Goal: Transaction & Acquisition: Purchase product/service

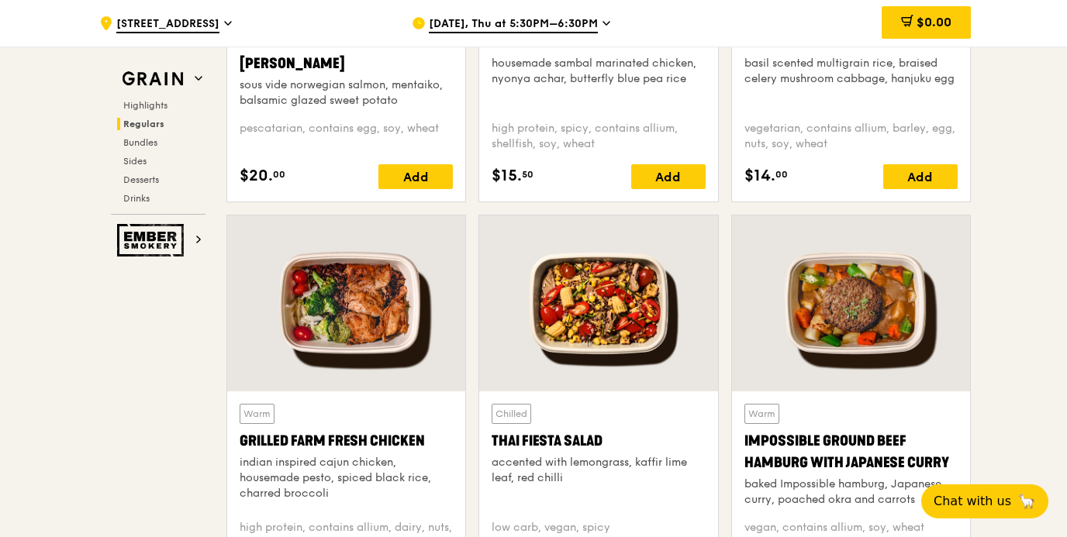
scroll to position [1683, 0]
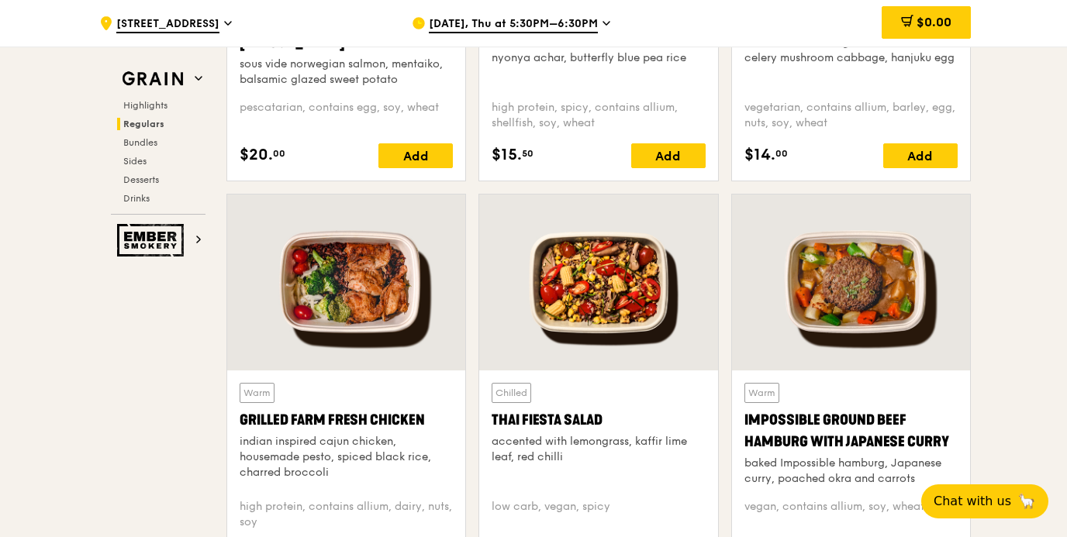
click at [582, 321] on div at bounding box center [598, 283] width 238 height 176
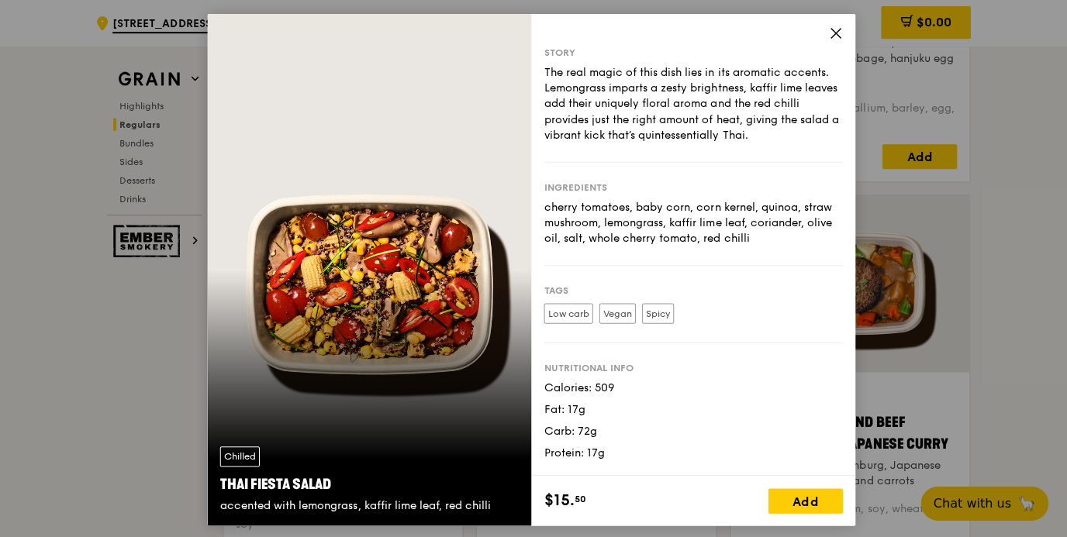
scroll to position [1681, 0]
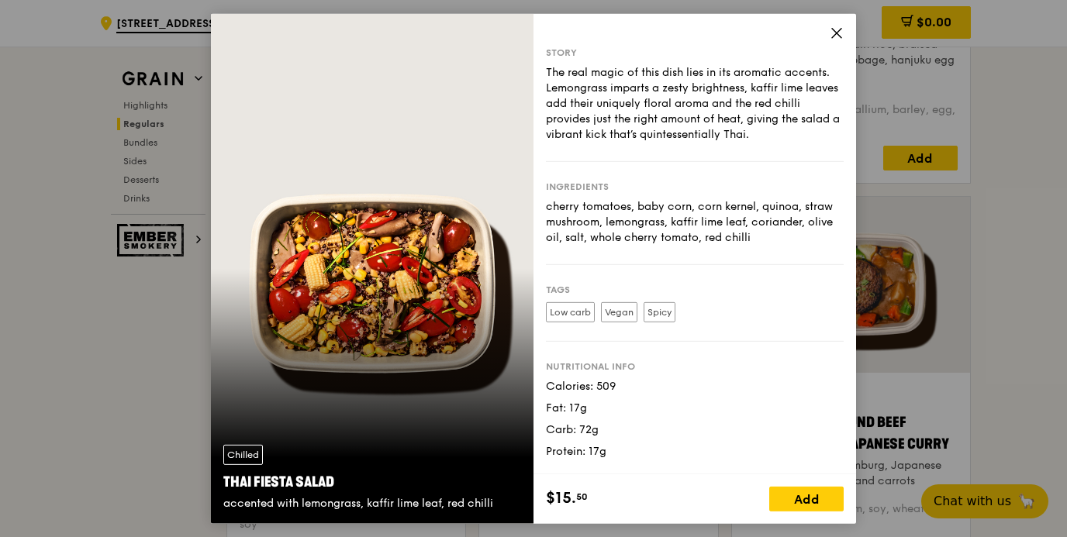
click at [840, 33] on icon at bounding box center [836, 33] width 14 height 14
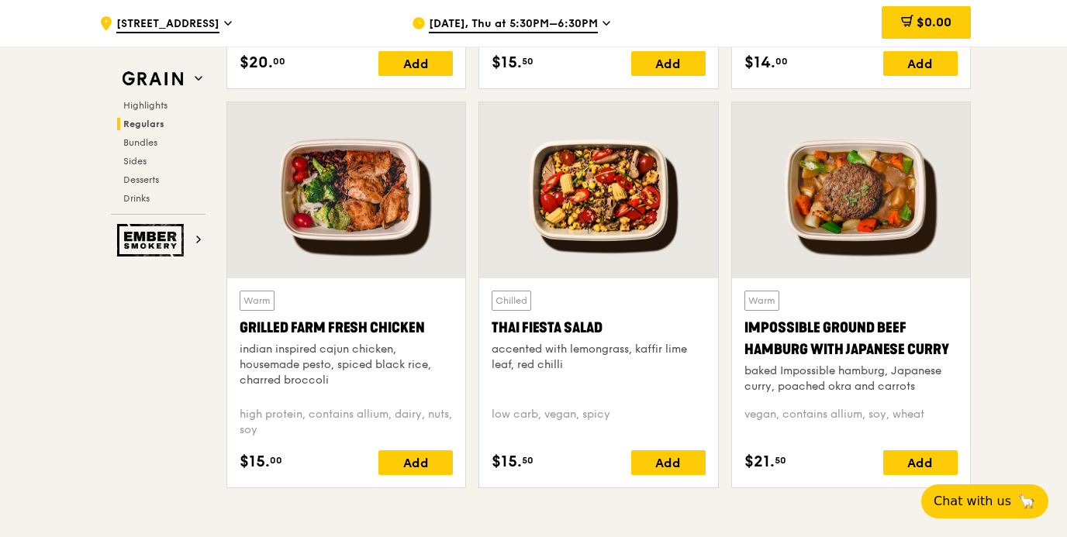
scroll to position [1774, 0]
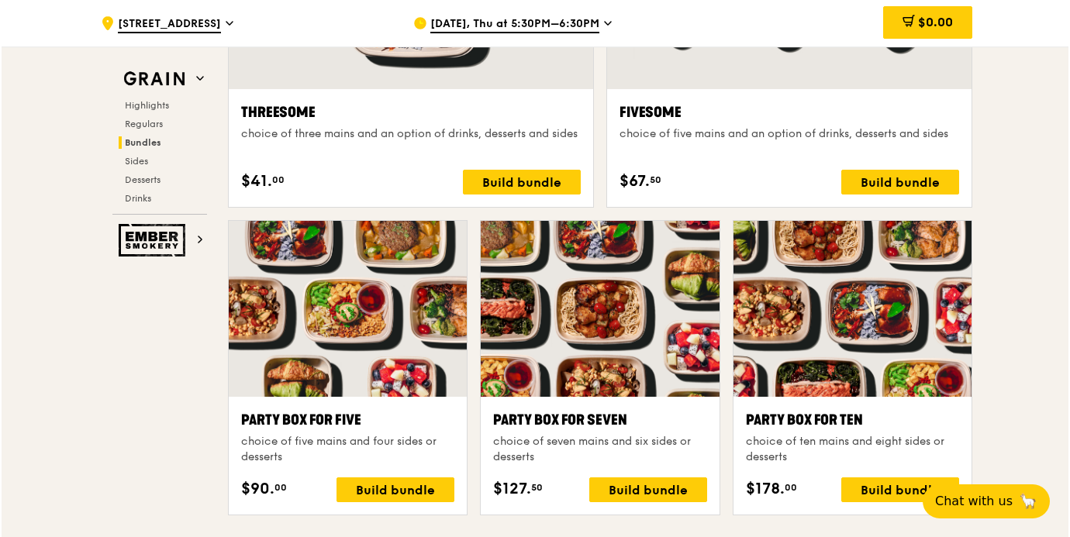
scroll to position [2963, 0]
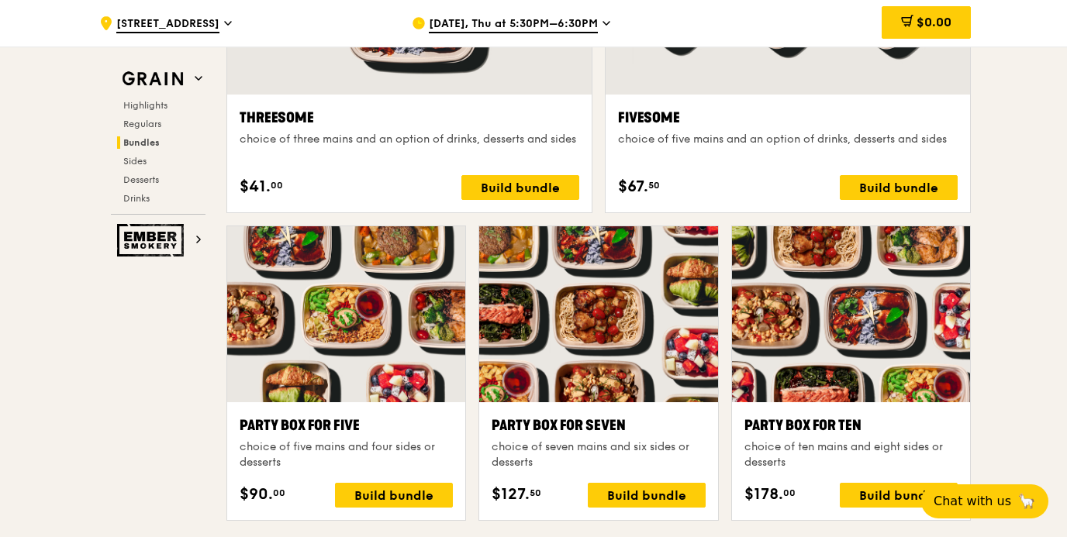
click at [619, 360] on div at bounding box center [598, 314] width 238 height 176
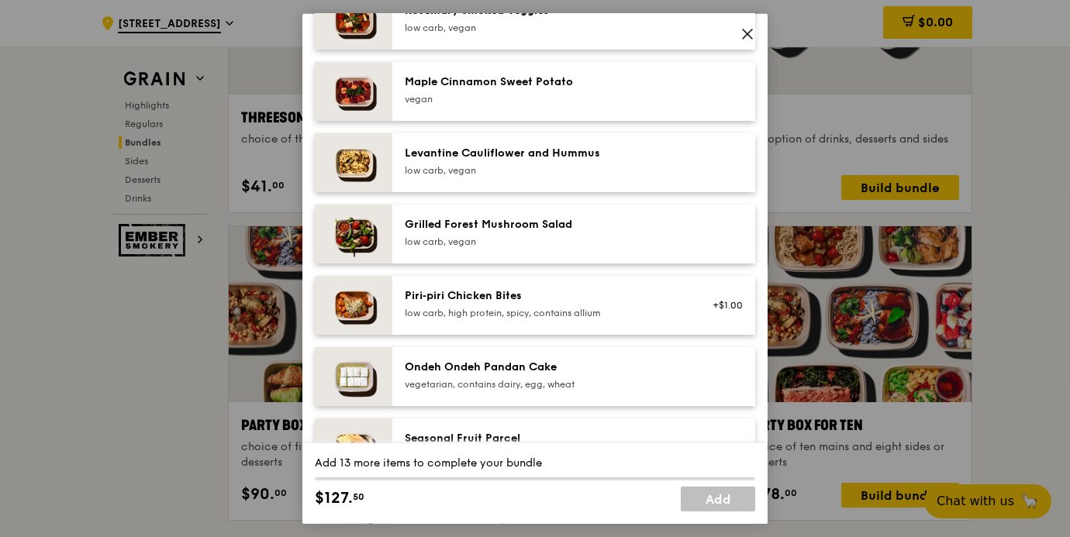
scroll to position [929, 0]
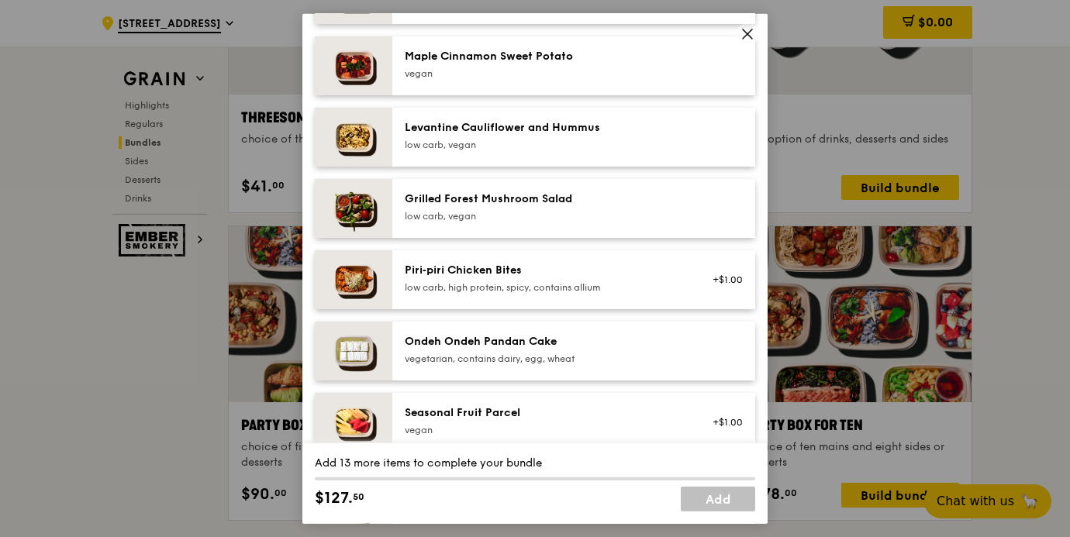
click at [586, 298] on div "Piri‑piri Chicken Bites low carb, high protein, spicy, contains allium +$1.00" at bounding box center [573, 279] width 363 height 59
click at [311, 264] on div "1x" at bounding box center [313, 268] width 17 height 17
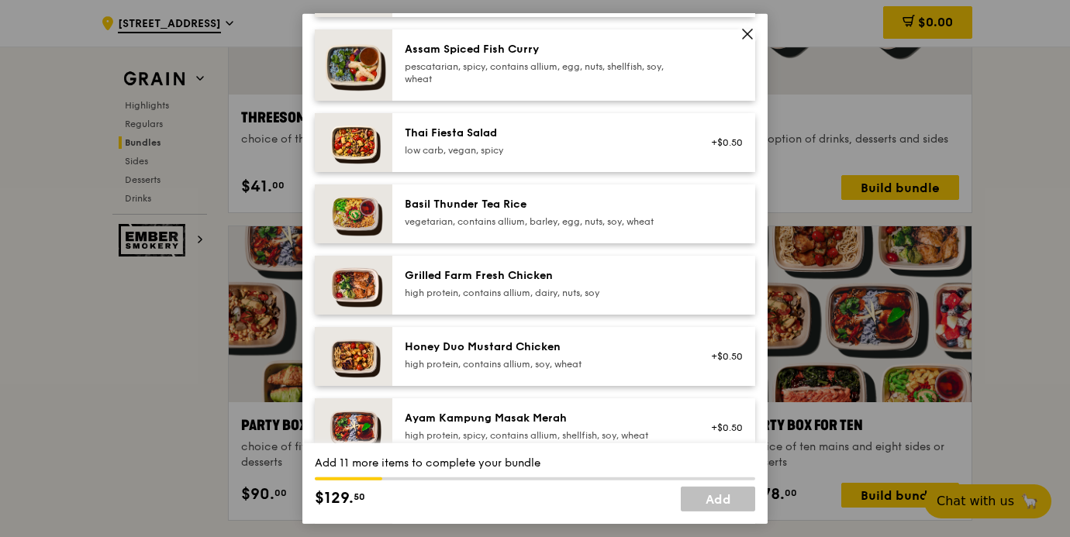
scroll to position [213, 0]
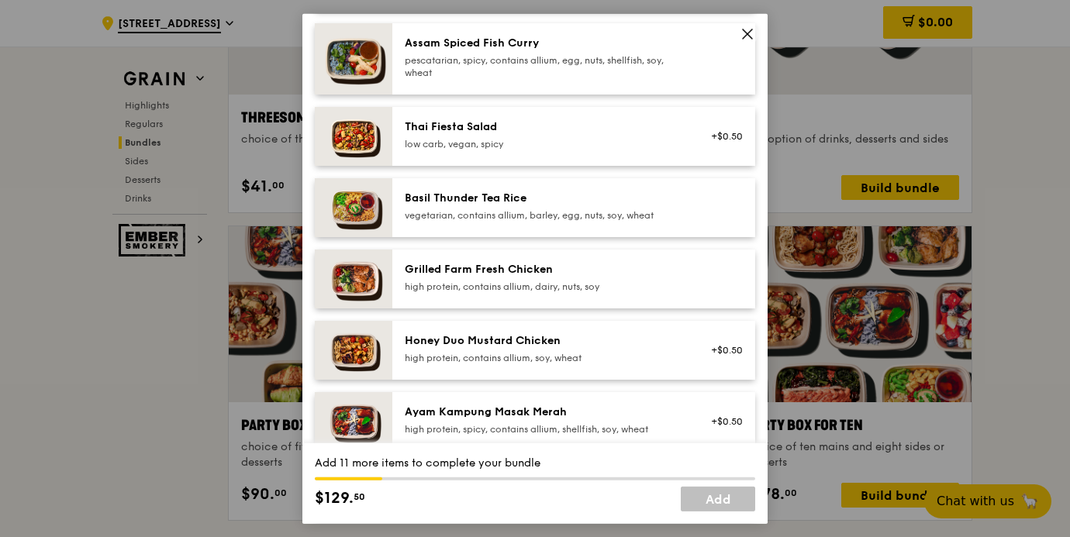
click at [364, 148] on img at bounding box center [354, 135] width 78 height 59
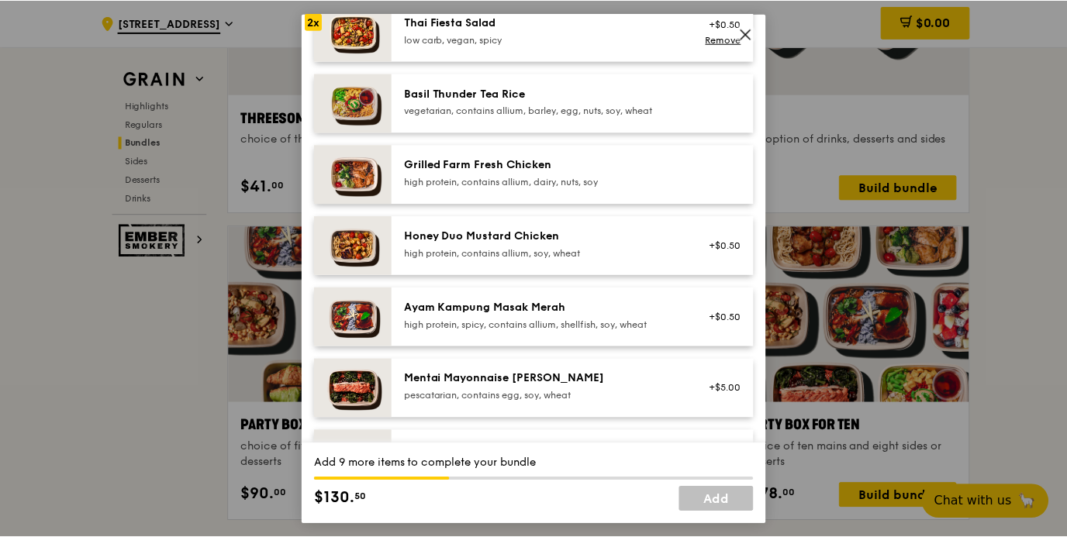
scroll to position [319, 0]
click at [743, 35] on icon at bounding box center [747, 33] width 14 height 14
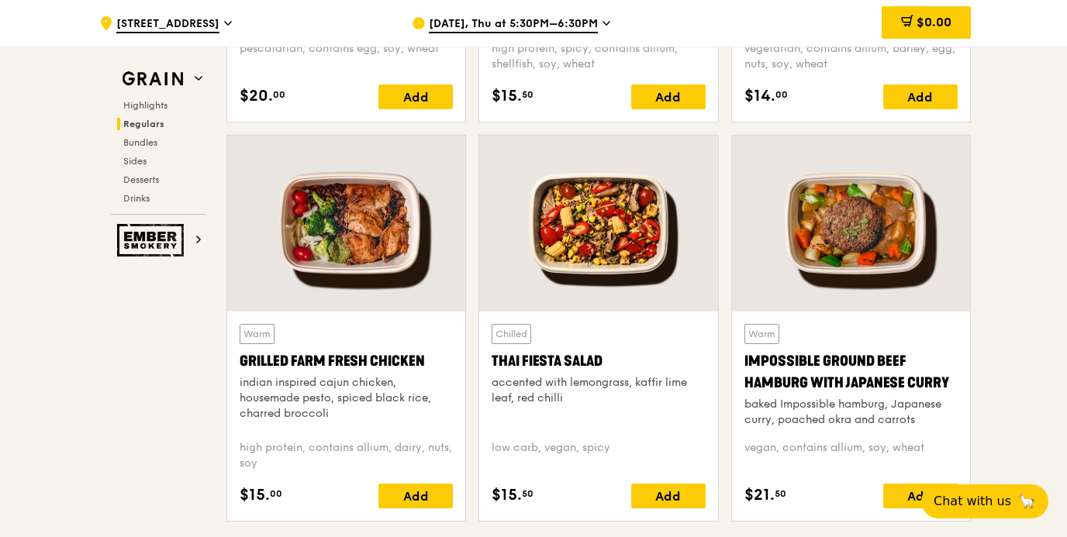
scroll to position [1738, 0]
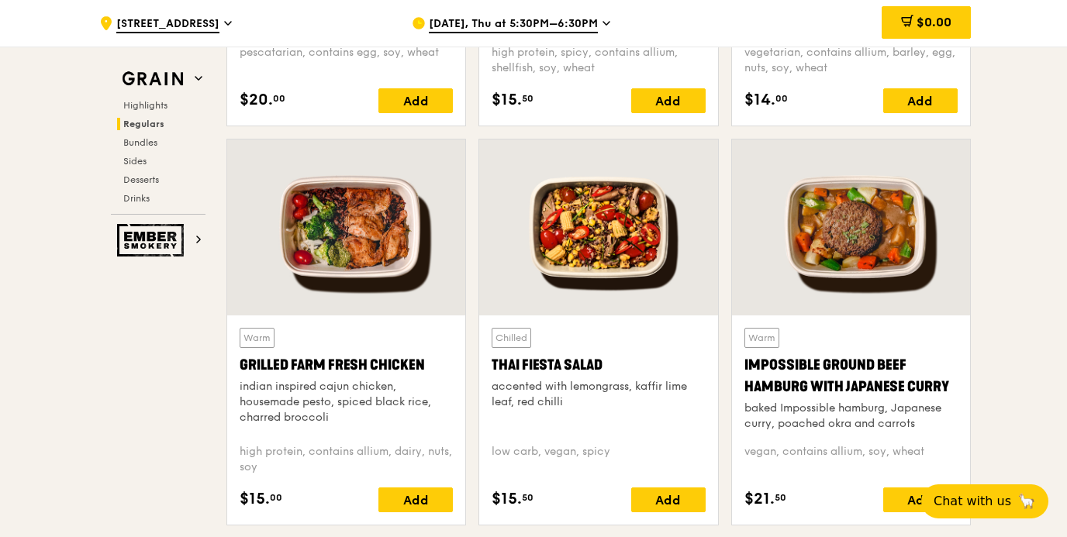
click at [575, 217] on div at bounding box center [598, 228] width 238 height 176
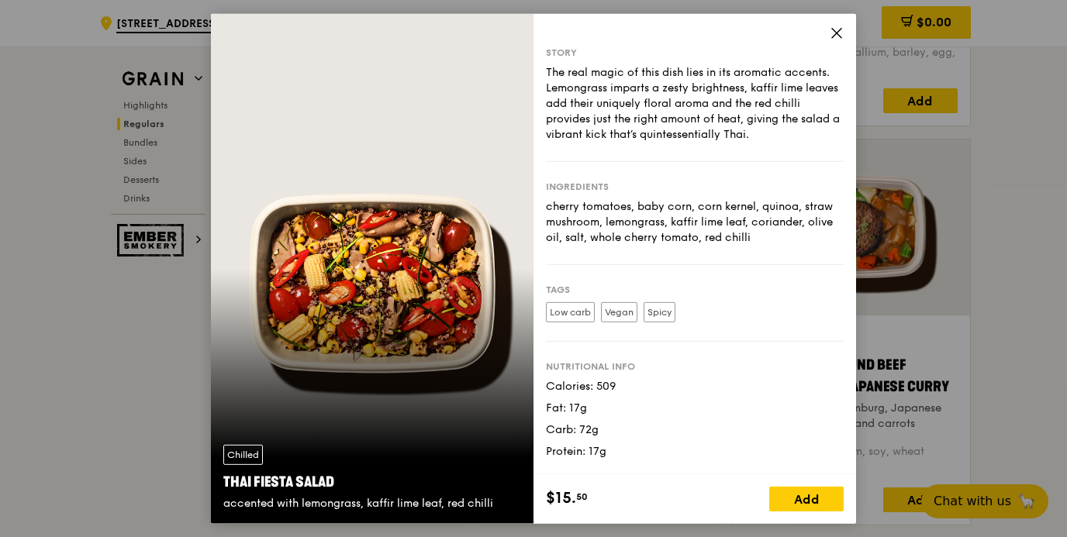
click at [836, 33] on icon at bounding box center [836, 33] width 14 height 14
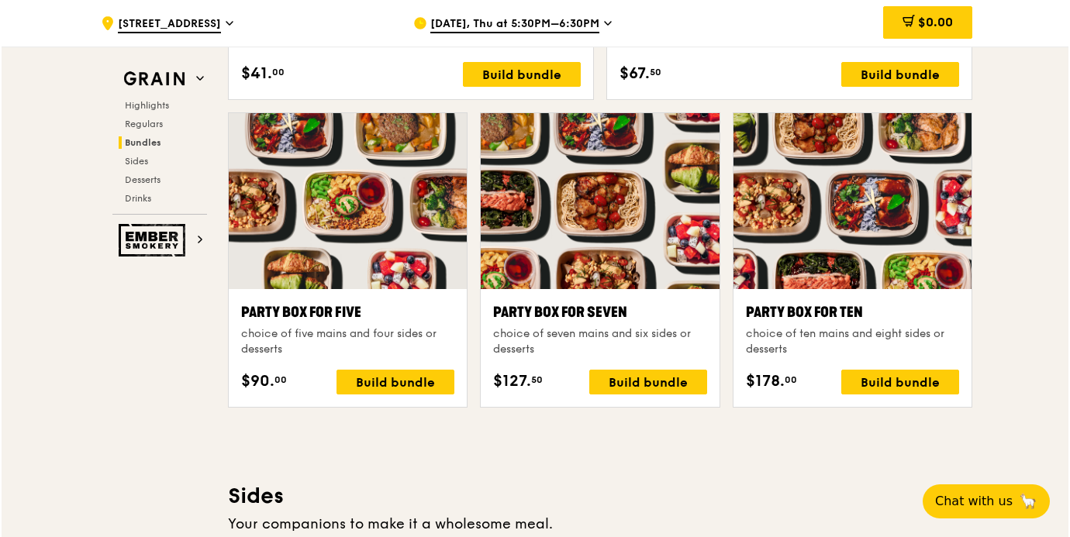
scroll to position [3091, 0]
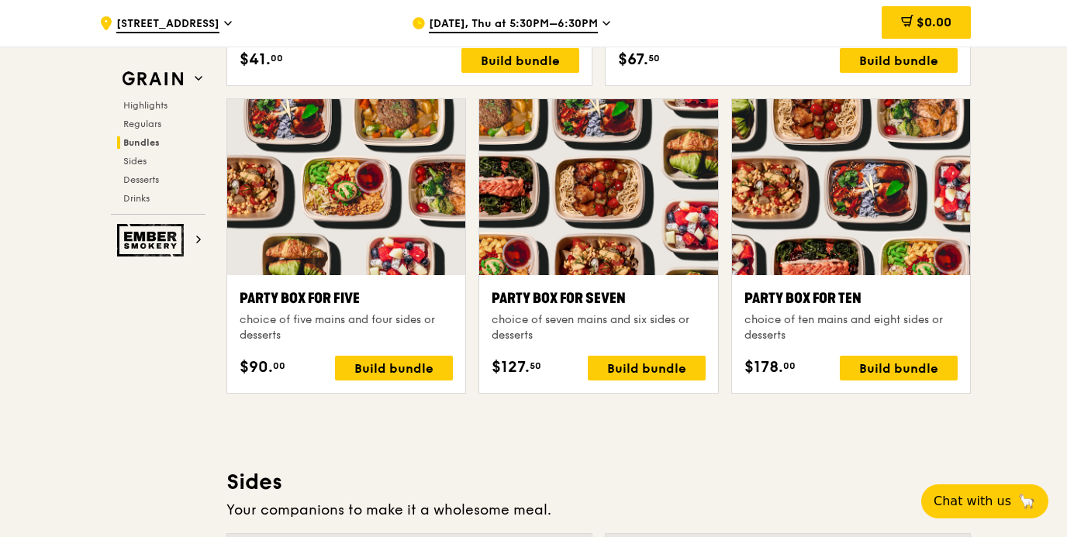
click at [584, 275] on div "Party Box for Seven choice of seven mains and six sides or desserts $127. 50 Bu…" at bounding box center [598, 334] width 238 height 118
click at [609, 363] on div "Build bundle" at bounding box center [647, 368] width 118 height 25
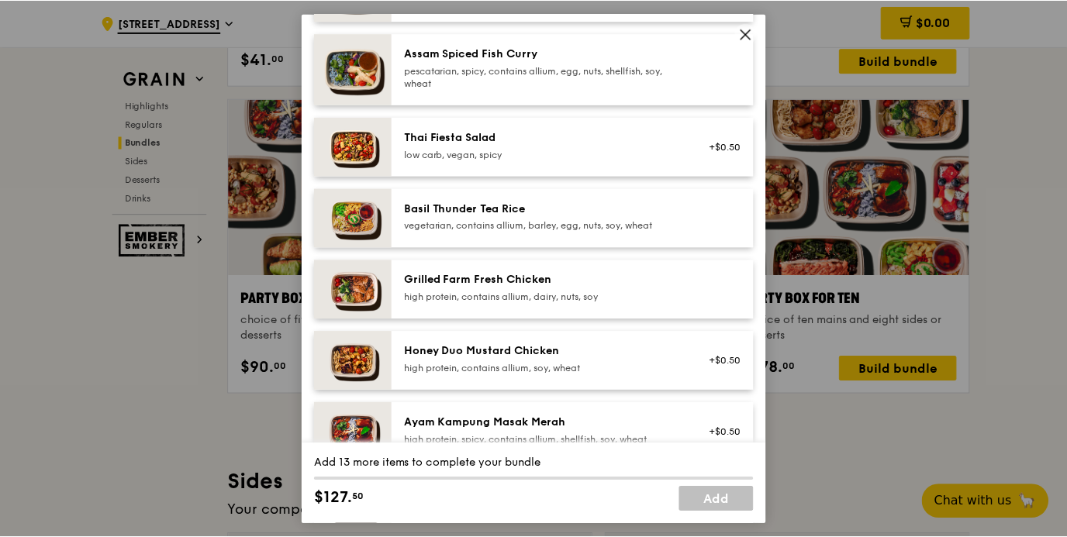
scroll to position [204, 0]
click at [747, 36] on icon at bounding box center [747, 33] width 14 height 14
